Goal: Transaction & Acquisition: Subscribe to service/newsletter

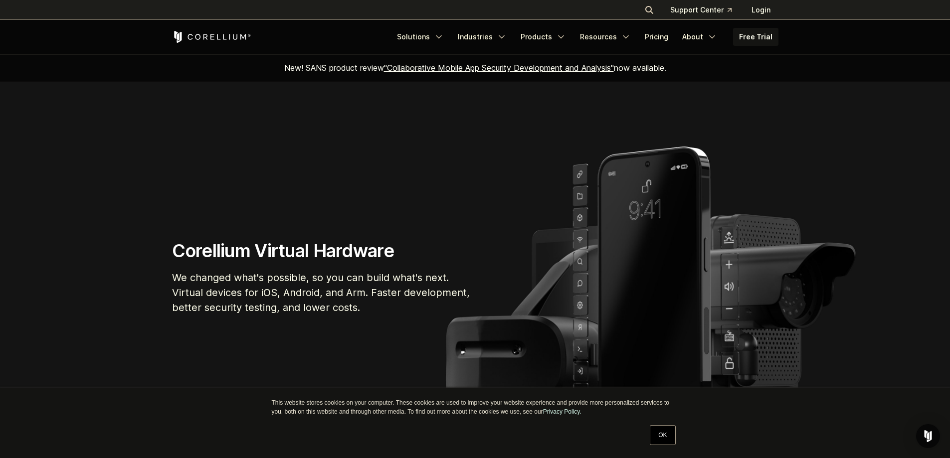
click at [758, 30] on link "Free Trial" at bounding box center [755, 37] width 45 height 18
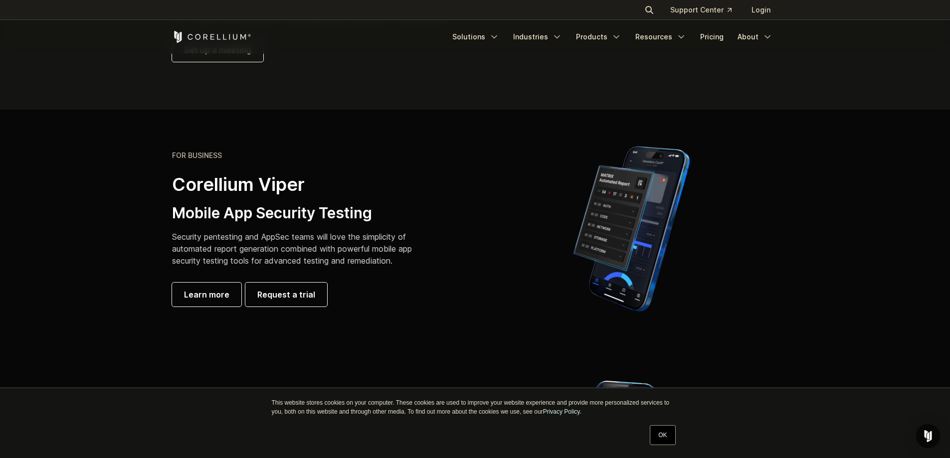
scroll to position [150, 0]
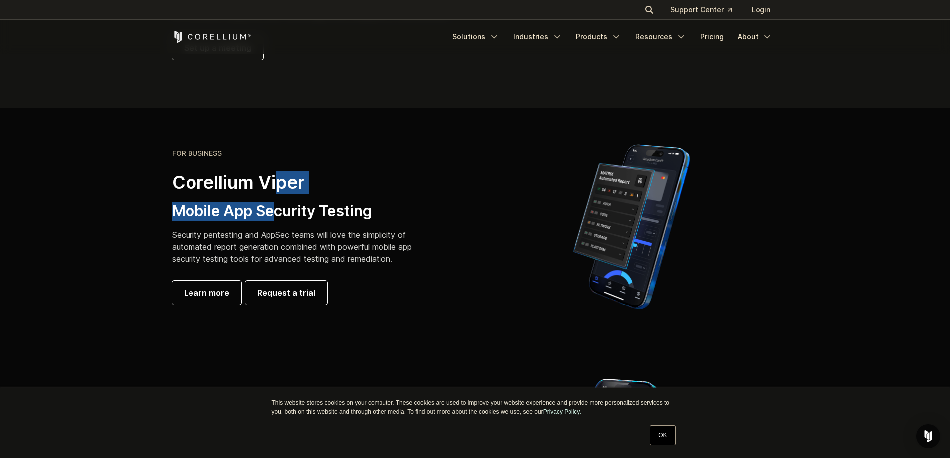
drag, startPoint x: 279, startPoint y: 185, endPoint x: 274, endPoint y: 196, distance: 12.3
click at [274, 196] on div "FOR BUSINESS Corellium Viper Mobile App Security Testing Security pentesting an…" at bounding box center [311, 227] width 279 height 156
click at [267, 192] on h2 "Corellium Viper" at bounding box center [299, 183] width 255 height 22
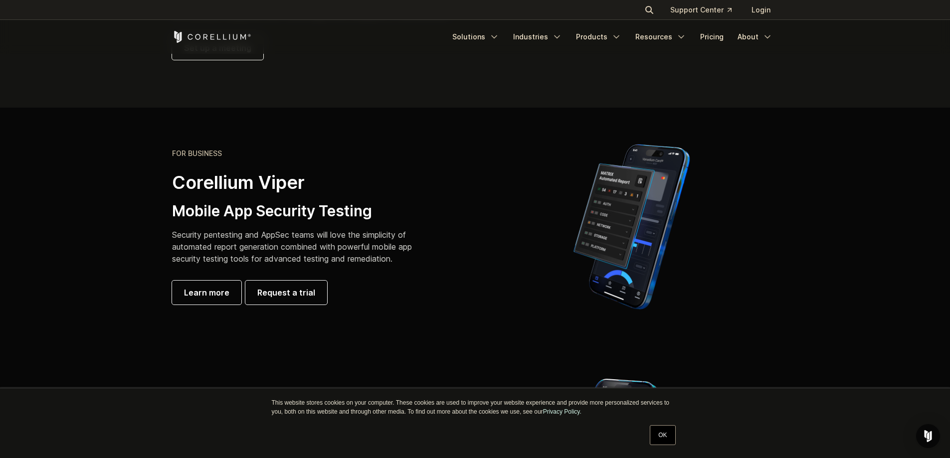
click at [328, 251] on p "Security pentesting and AppSec teams will love the simplicity of automated repo…" at bounding box center [299, 247] width 255 height 36
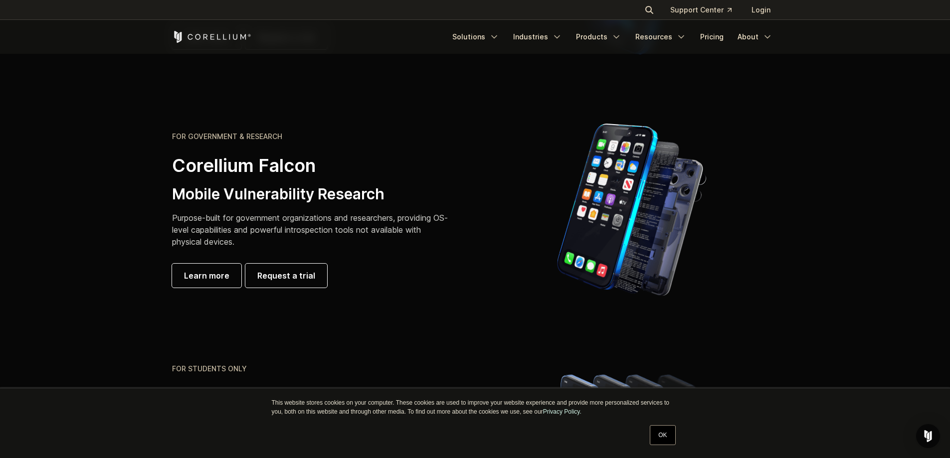
scroll to position [399, 0]
